Goal: Register for event/course

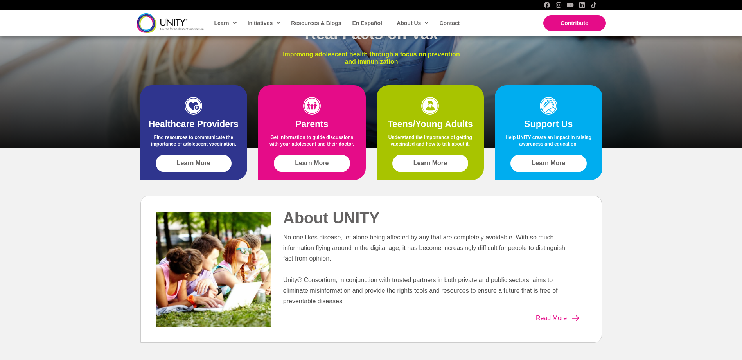
scroll to position [156, 0]
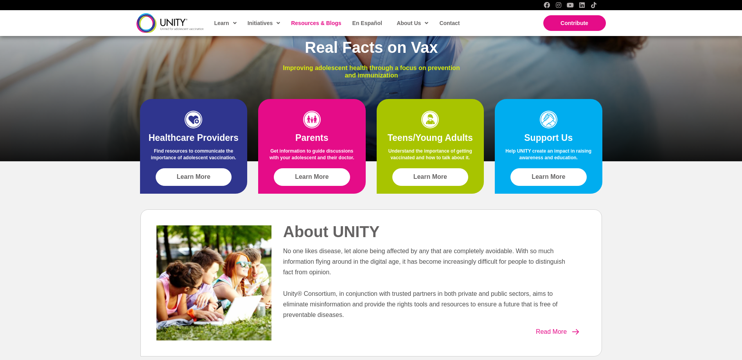
click at [306, 22] on span "Resources & Blogs" at bounding box center [316, 23] width 50 height 6
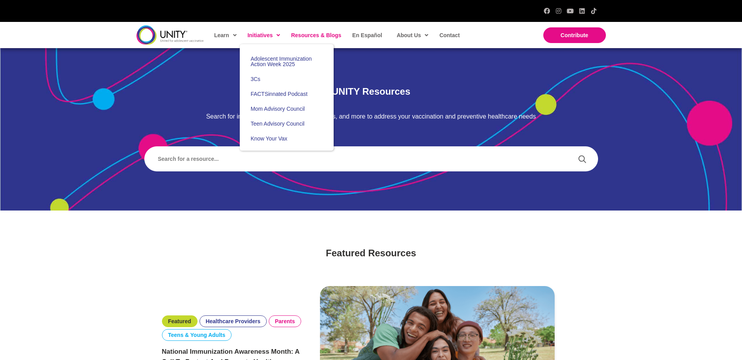
scroll to position [39, 0]
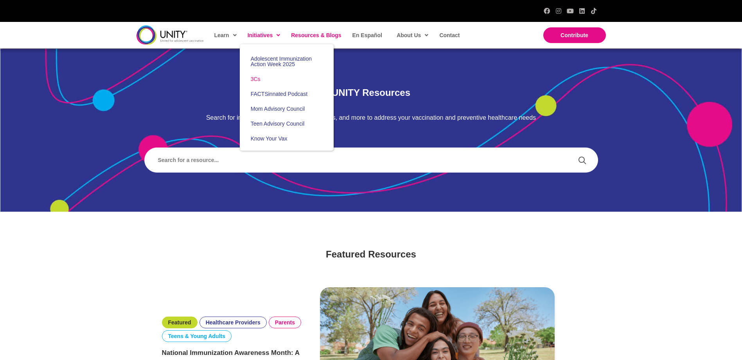
click at [266, 81] on link "3Cs" at bounding box center [287, 79] width 94 height 15
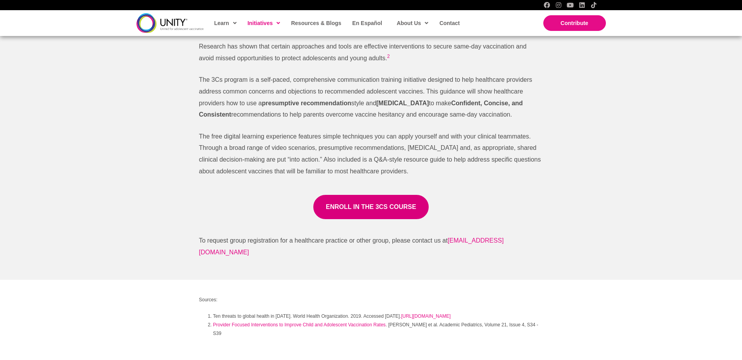
scroll to position [587, 0]
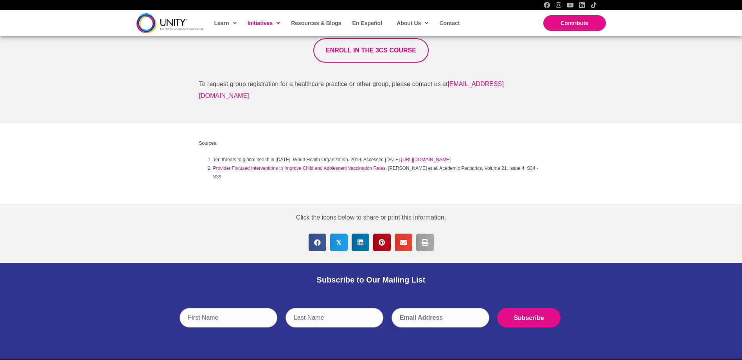
click at [390, 59] on link "ENROLL IN THE 3CS COURSE" at bounding box center [370, 50] width 115 height 24
